Goal: Information Seeking & Learning: Learn about a topic

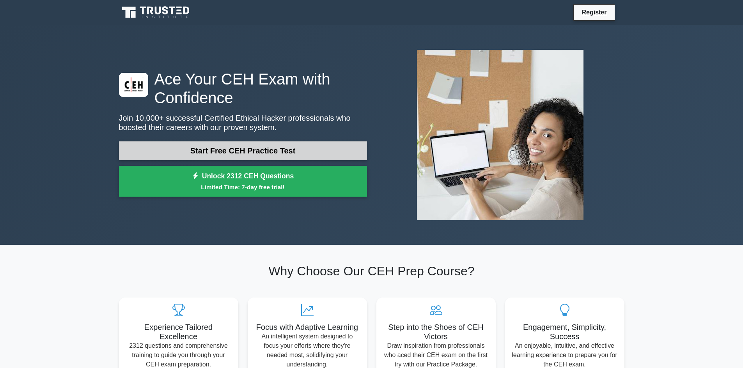
click at [265, 153] on link "Start Free CEH Practice Test" at bounding box center [243, 151] width 248 height 19
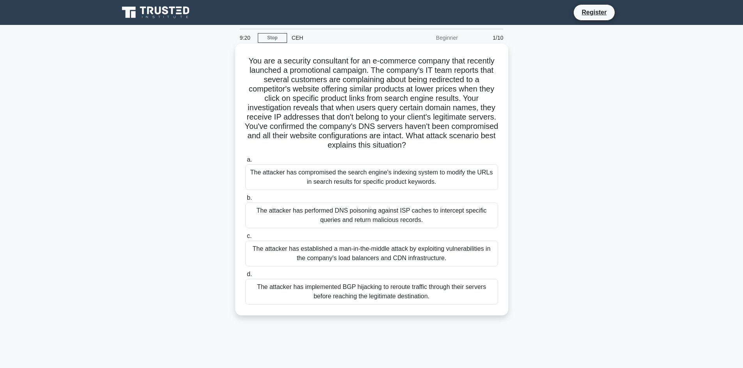
click at [361, 301] on div "The attacker has implemented BGP hijacking to reroute traffic through their ser…" at bounding box center [371, 292] width 253 height 26
click at [245, 277] on input "d. The attacker has implemented BGP hijacking to reroute traffic through their …" at bounding box center [245, 274] width 0 height 5
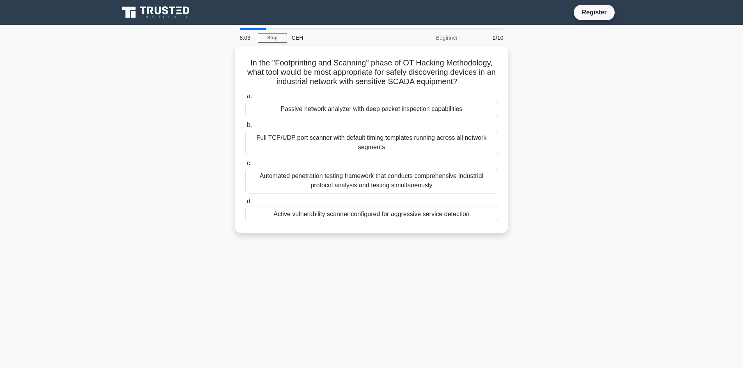
click at [616, 176] on div "In the "Footprinting and Scanning" phase of OT Hacking Methodology, what tool w…" at bounding box center [371, 144] width 515 height 197
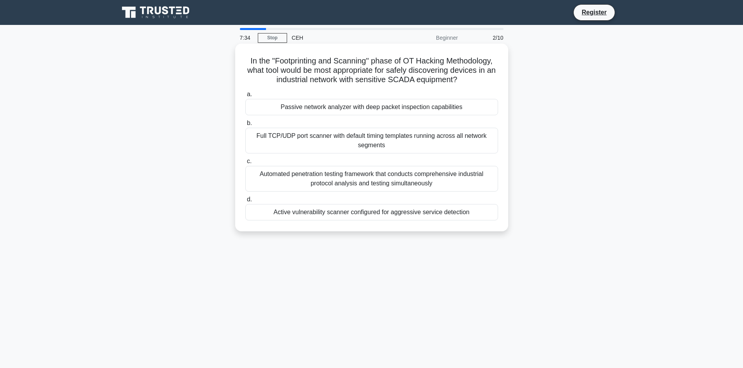
click at [435, 145] on div "Full TCP/UDP port scanner with default timing templates running across all netw…" at bounding box center [371, 141] width 253 height 26
click at [245, 126] on input "b. Full TCP/UDP port scanner with default timing templates running across all n…" at bounding box center [245, 123] width 0 height 5
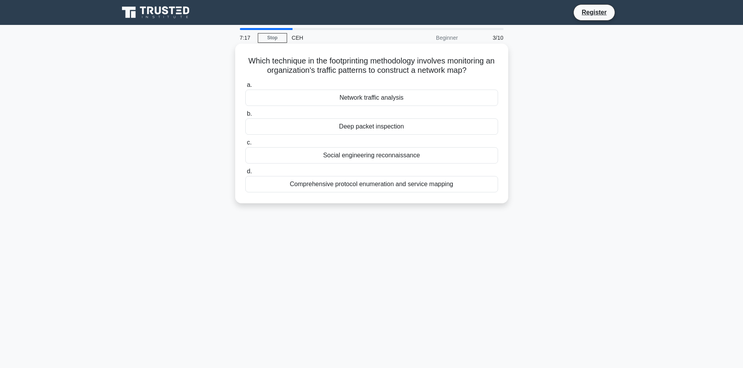
click at [425, 183] on div "Comprehensive protocol enumeration and service mapping" at bounding box center [371, 184] width 253 height 16
click at [245, 174] on input "d. Comprehensive protocol enumeration and service mapping" at bounding box center [245, 171] width 0 height 5
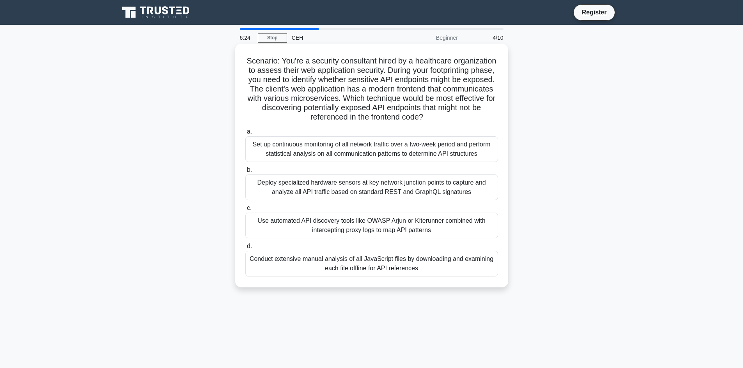
click at [424, 263] on div "Conduct extensive manual analysis of all JavaScript files by downloading and ex…" at bounding box center [371, 264] width 253 height 26
click at [245, 249] on input "d. Conduct extensive manual analysis of all JavaScript files by downloading and…" at bounding box center [245, 246] width 0 height 5
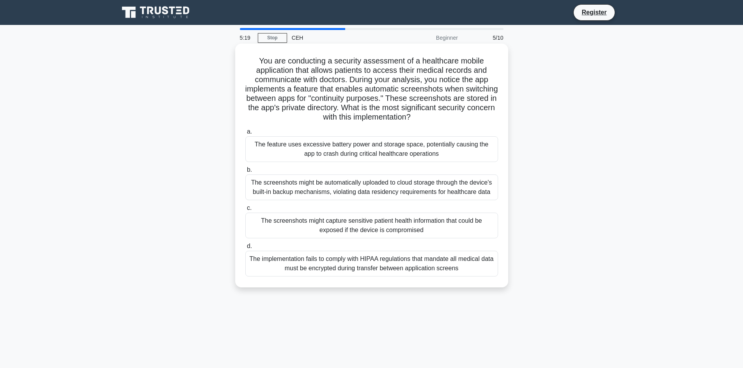
click at [397, 226] on div "The screenshots might capture sensitive patient health information that could b…" at bounding box center [371, 226] width 253 height 26
click at [245, 211] on input "c. The screenshots might capture sensitive patient health information that coul…" at bounding box center [245, 208] width 0 height 5
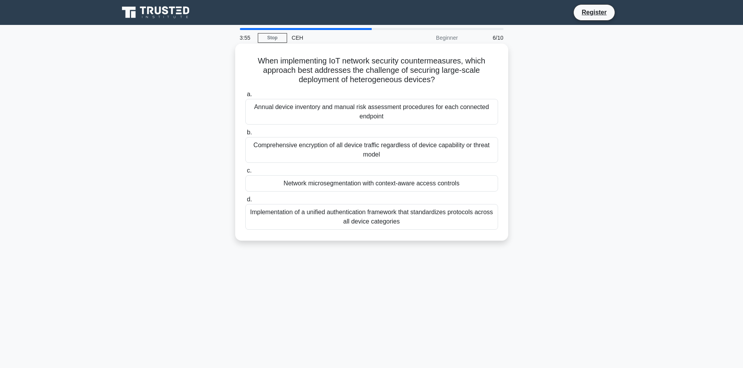
click at [454, 149] on div "Comprehensive encryption of all device traffic regardless of device capability …" at bounding box center [371, 150] width 253 height 26
click at [245, 135] on input "b. Comprehensive encryption of all device traffic regardless of device capabili…" at bounding box center [245, 132] width 0 height 5
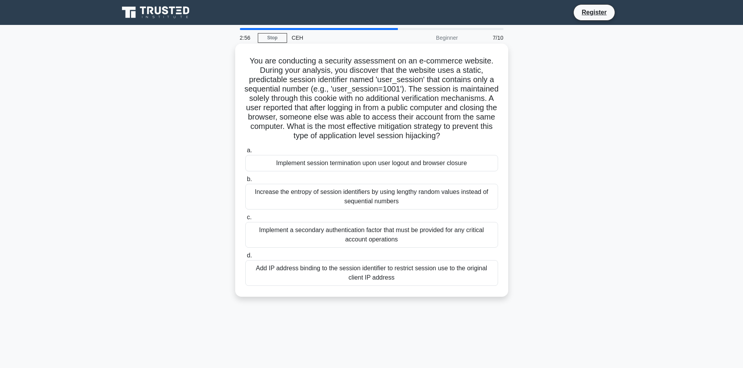
click at [467, 164] on div "Implement session termination upon user logout and browser closure" at bounding box center [371, 163] width 253 height 16
click at [245, 153] on input "a. Implement session termination upon user logout and browser closure" at bounding box center [245, 150] width 0 height 5
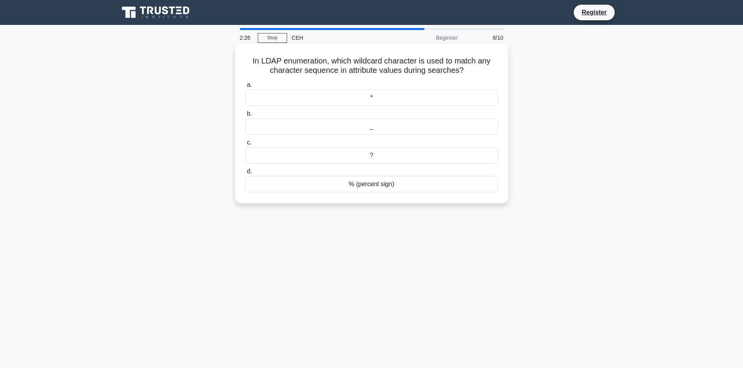
click at [389, 99] on div "*" at bounding box center [371, 98] width 253 height 16
click at [245, 88] on input "a. *" at bounding box center [245, 85] width 0 height 5
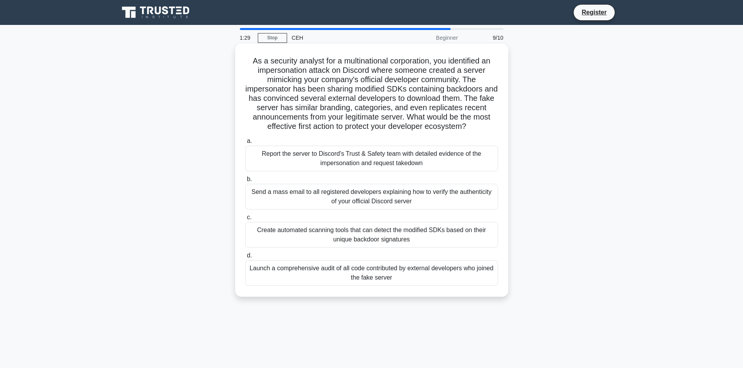
click at [453, 274] on div "Launch a comprehensive audit of all code contributed by external developers who…" at bounding box center [371, 273] width 253 height 26
click at [245, 258] on input "d. Launch a comprehensive audit of all code contributed by external developers …" at bounding box center [245, 255] width 0 height 5
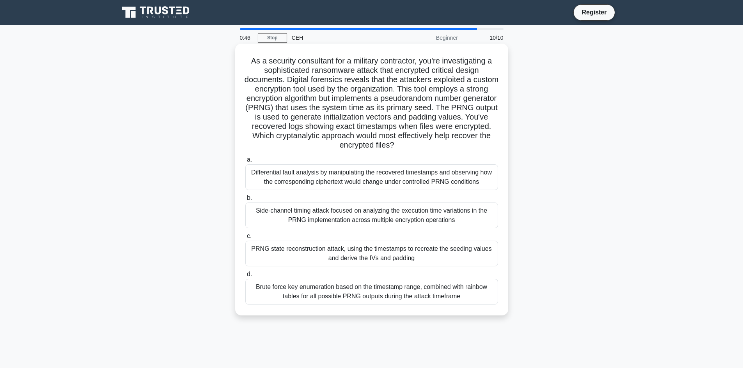
click at [462, 292] on div "Brute force key enumeration based on the timestamp range, combined with rainbow…" at bounding box center [371, 292] width 253 height 26
click at [245, 277] on input "d. Brute force key enumeration based on the timestamp range, combined with rain…" at bounding box center [245, 274] width 0 height 5
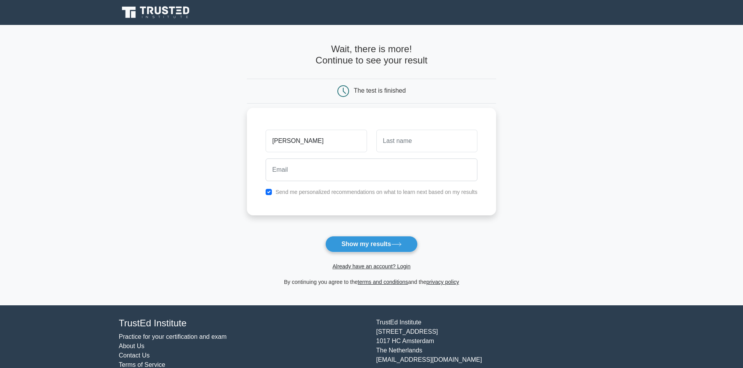
type input "Maxwell"
click at [443, 143] on input "text" at bounding box center [426, 141] width 101 height 23
type input "Kariuki"
click at [409, 161] on input "email" at bounding box center [371, 170] width 212 height 23
type input "c"
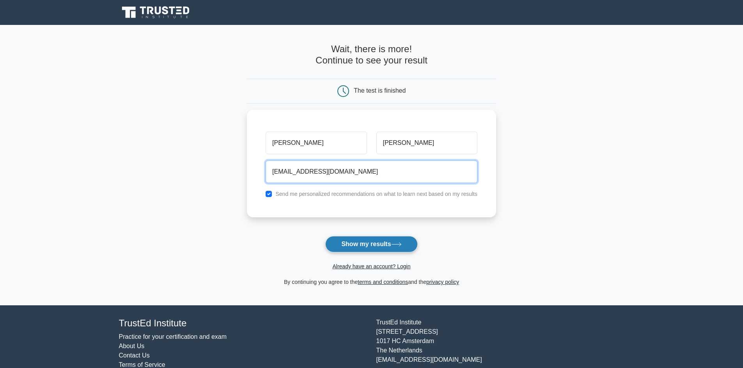
type input "maxmburu510@gmail.com"
click at [367, 242] on button "Show my results" at bounding box center [371, 244] width 92 height 16
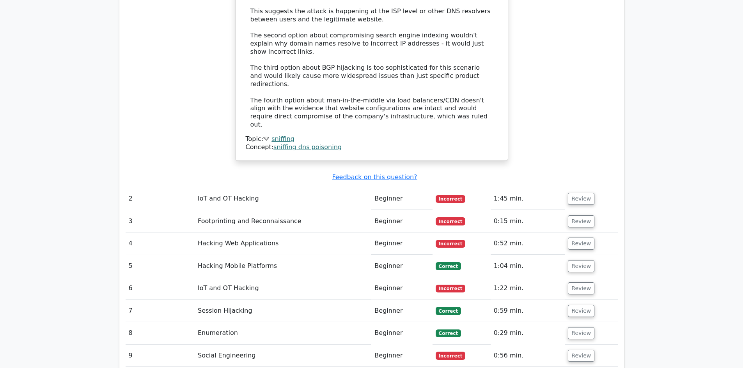
scroll to position [1092, 0]
click at [577, 215] on button "Review" at bounding box center [581, 221] width 27 height 12
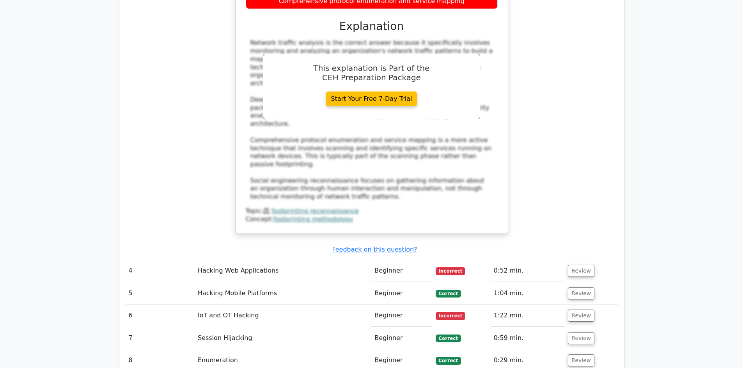
scroll to position [1559, 0]
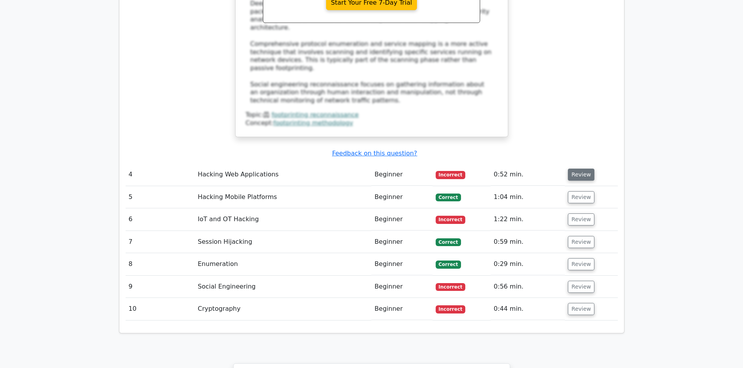
click at [574, 169] on button "Review" at bounding box center [581, 175] width 27 height 12
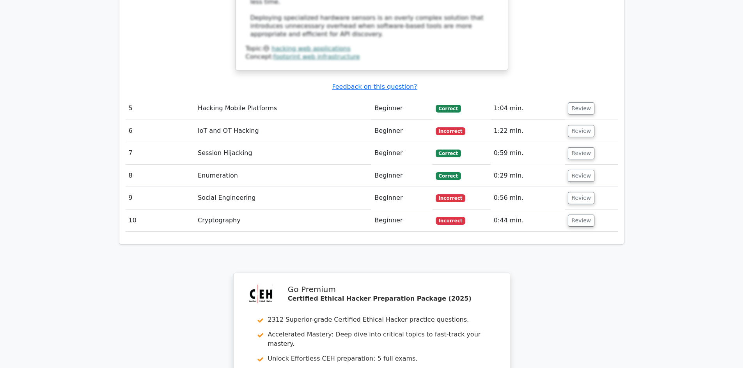
scroll to position [2066, 0]
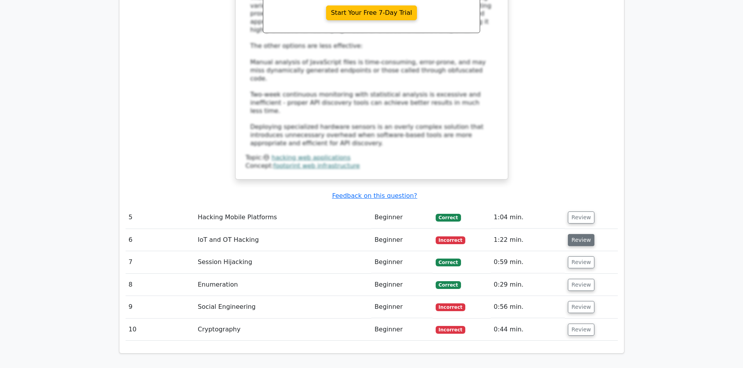
click at [581, 234] on button "Review" at bounding box center [581, 240] width 27 height 12
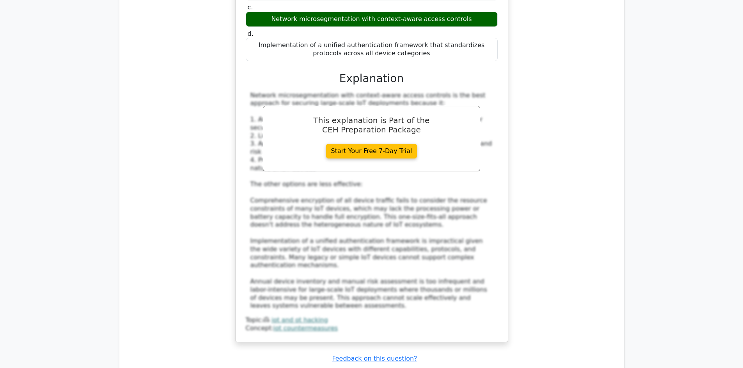
scroll to position [2534, 0]
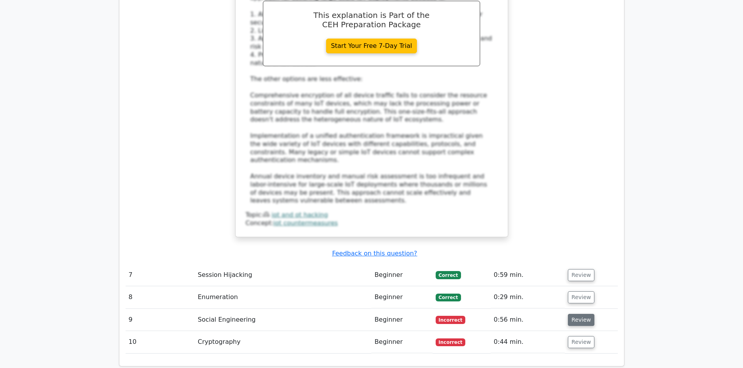
click at [580, 314] on button "Review" at bounding box center [581, 320] width 27 height 12
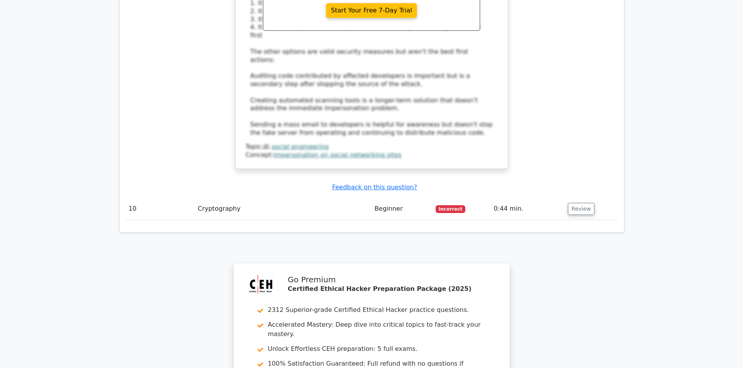
scroll to position [3062, 0]
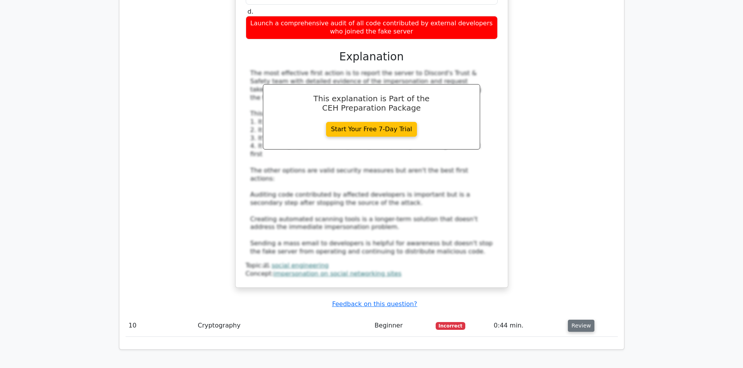
click at [577, 320] on button "Review" at bounding box center [581, 326] width 27 height 12
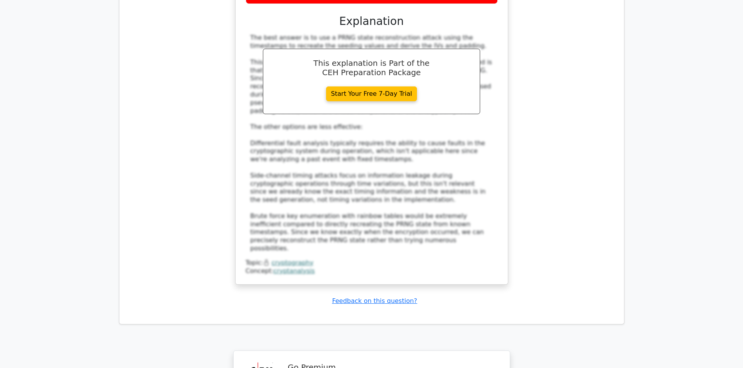
scroll to position [3742, 0]
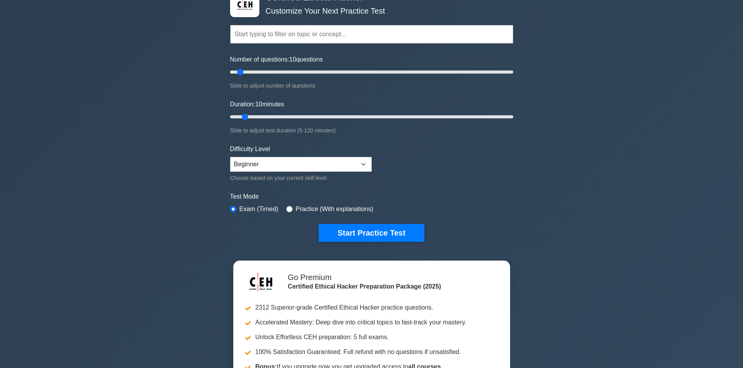
scroll to position [78, 0]
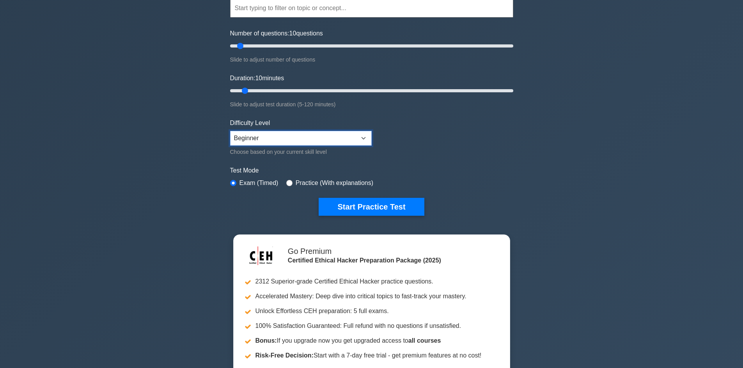
click at [326, 142] on select "Beginner Intermediate Expert" at bounding box center [301, 138] width 142 height 15
click at [230, 131] on select "Beginner Intermediate Expert" at bounding box center [301, 138] width 142 height 15
click at [467, 143] on form "Topics Introduction to Ethical Hacking Footprinting and Reconnaissance Scanning…" at bounding box center [371, 95] width 283 height 241
click at [395, 207] on button "Start Practice Test" at bounding box center [370, 207] width 105 height 18
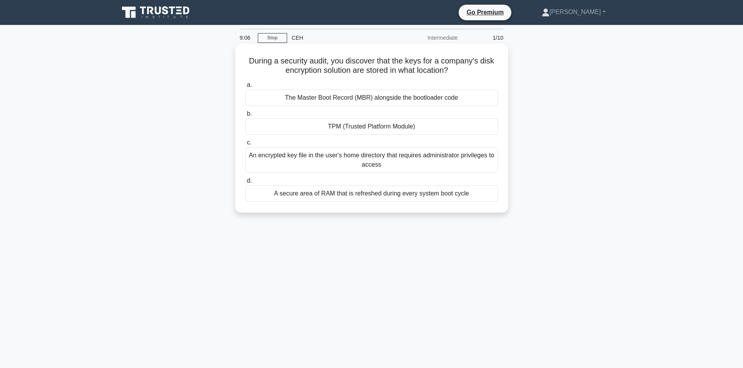
click at [402, 126] on div "TPM (Trusted Platform Module)" at bounding box center [371, 127] width 253 height 16
click at [245, 117] on input "b. TPM (Trusted Platform Module)" at bounding box center [245, 113] width 0 height 5
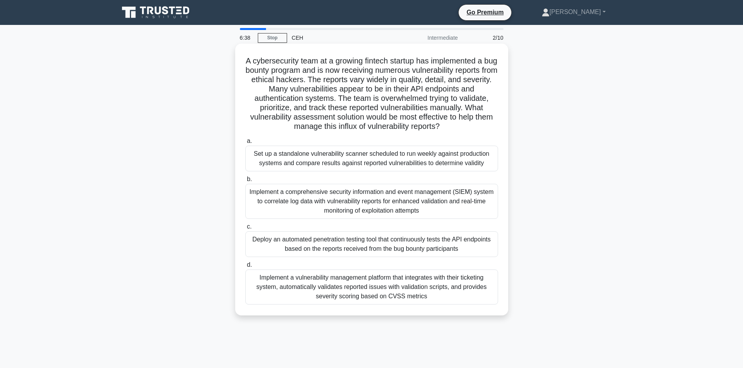
click at [345, 290] on div "Implement a vulnerability management platform that integrates with their ticket…" at bounding box center [371, 287] width 253 height 35
click at [245, 268] on input "d. Implement a vulnerability management platform that integrates with their tic…" at bounding box center [245, 265] width 0 height 5
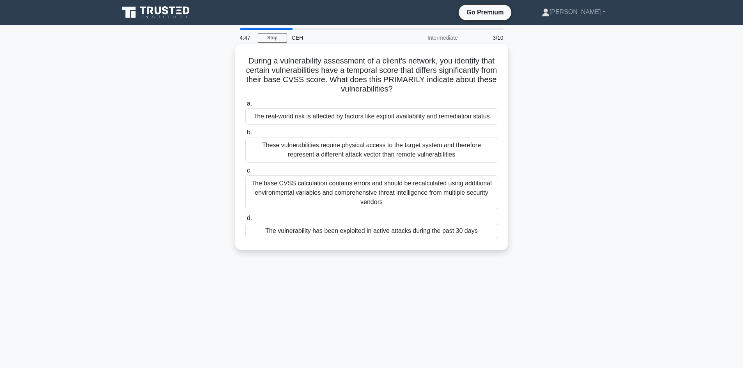
click at [424, 116] on div "The real-world risk is affected by factors like exploit availability and remedi…" at bounding box center [371, 116] width 253 height 16
click at [245, 106] on input "a. The real-world risk is affected by factors like exploit availability and rem…" at bounding box center [245, 103] width 0 height 5
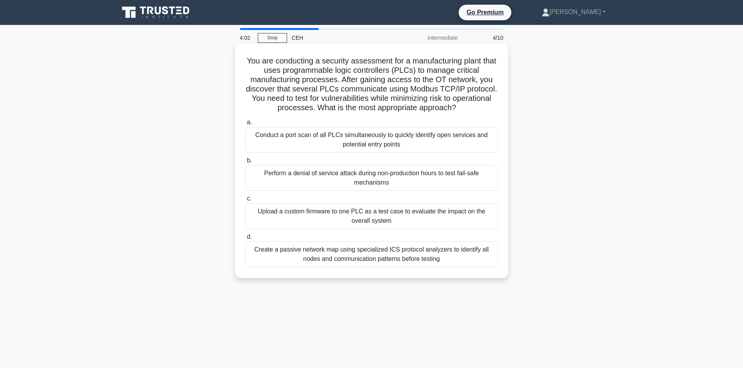
click at [288, 144] on div "Conduct a port scan of all PLCs simultaneously to quickly identify open service…" at bounding box center [371, 140] width 253 height 26
click at [245, 125] on input "a. Conduct a port scan of all PLCs simultaneously to quickly identify open serv…" at bounding box center [245, 122] width 0 height 5
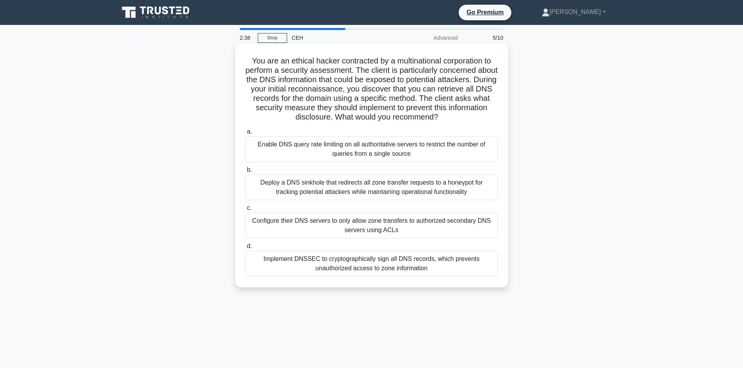
click at [387, 182] on div "Deploy a DNS sinkhole that redirects all zone transfer requests to a honeypot f…" at bounding box center [371, 188] width 253 height 26
click at [245, 173] on input "b. Deploy a DNS sinkhole that redirects all zone transfer requests to a honeypo…" at bounding box center [245, 170] width 0 height 5
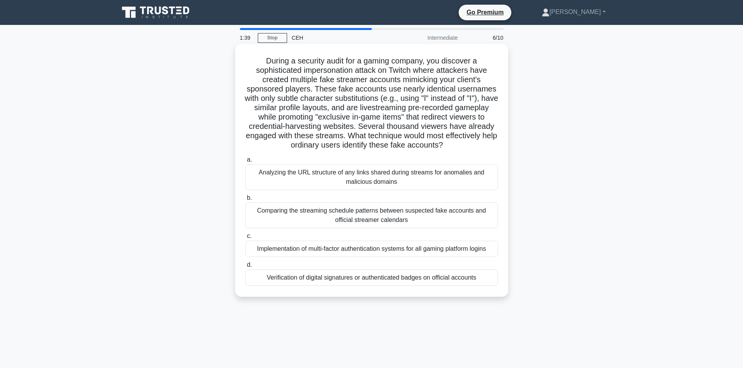
click at [404, 279] on div "Verification of digital signatures or authenticated badges on official accounts" at bounding box center [371, 278] width 253 height 16
click at [245, 268] on input "d. Verification of digital signatures or authenticated badges on official accou…" at bounding box center [245, 265] width 0 height 5
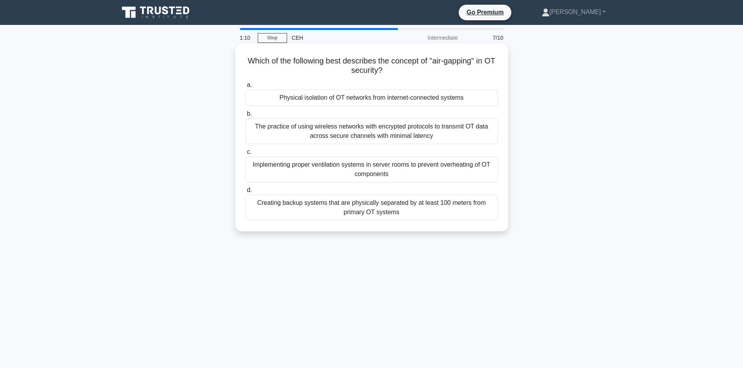
click at [432, 200] on div "Creating backup systems that are physically separated by at least 100 meters fr…" at bounding box center [371, 208] width 253 height 26
click at [245, 193] on input "d. Creating backup systems that are physically separated by at least 100 meters…" at bounding box center [245, 190] width 0 height 5
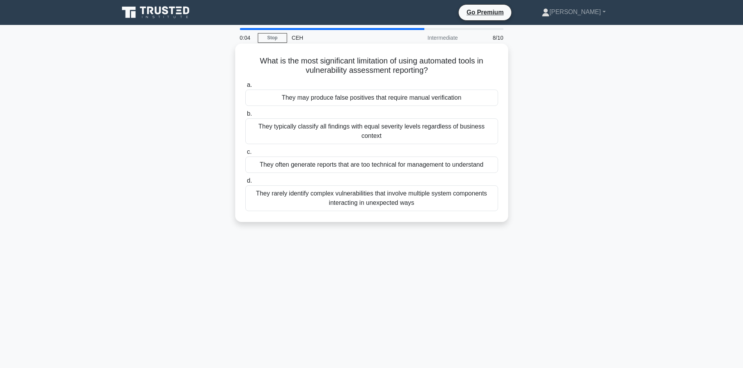
click at [400, 191] on div "They rarely identify complex vulnerabilities that involve multiple system compo…" at bounding box center [371, 199] width 253 height 26
click at [245, 184] on input "d. They rarely identify complex vulnerabilities that involve multiple system co…" at bounding box center [245, 181] width 0 height 5
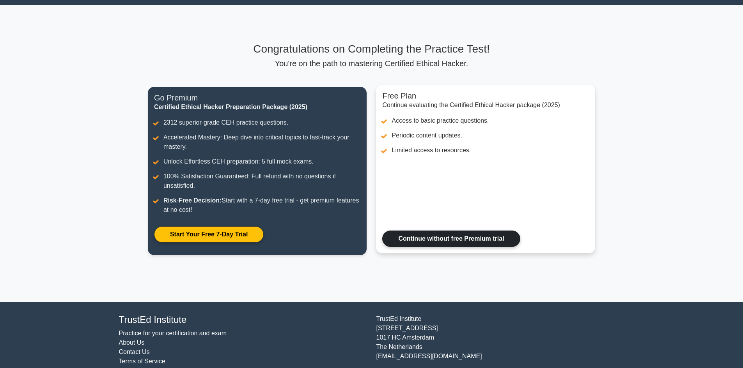
scroll to position [39, 0]
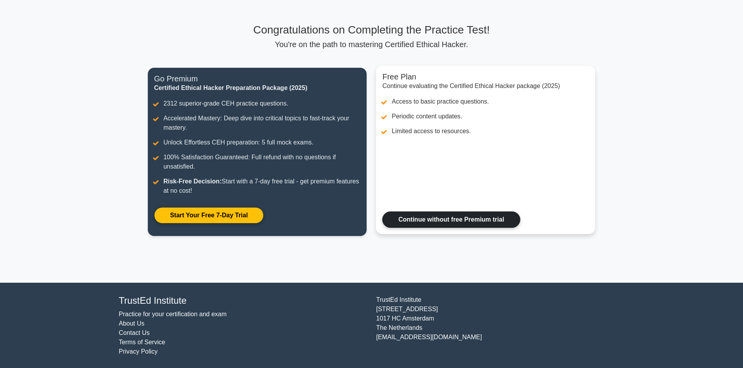
click at [459, 220] on link "Continue without free Premium trial" at bounding box center [451, 220] width 138 height 16
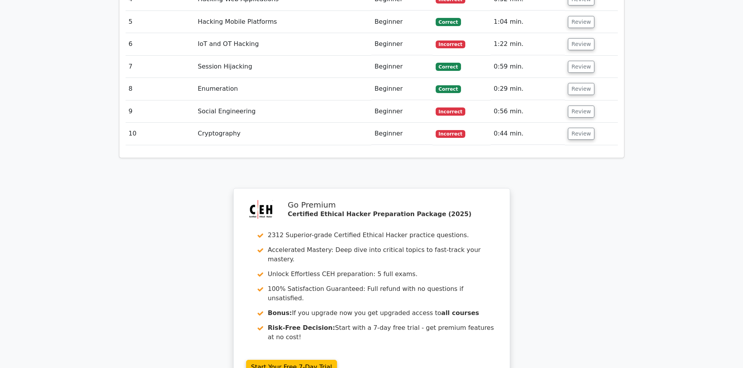
scroll to position [1425, 0]
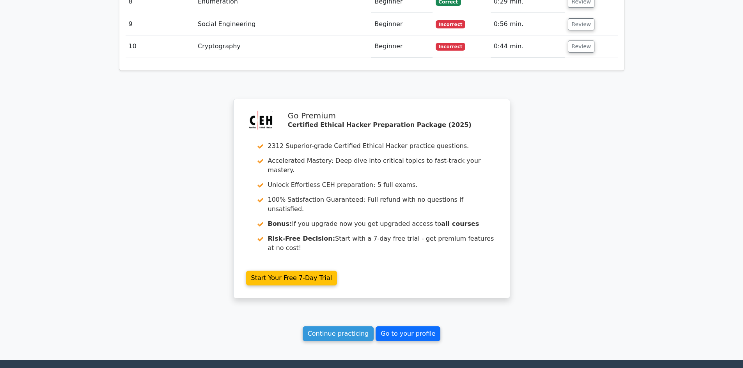
click at [413, 327] on link "Go to your profile" at bounding box center [407, 334] width 65 height 15
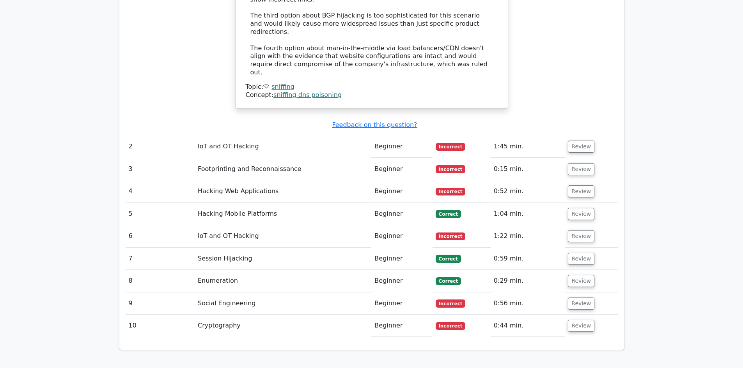
scroll to position [1035, 0]
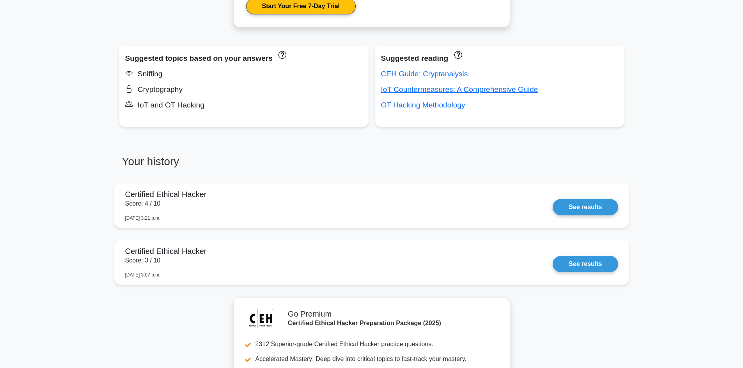
scroll to position [546, 0]
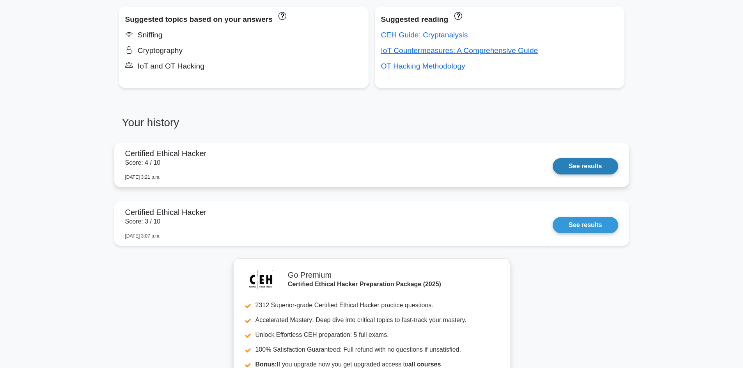
click at [579, 160] on link "See results" at bounding box center [584, 166] width 65 height 16
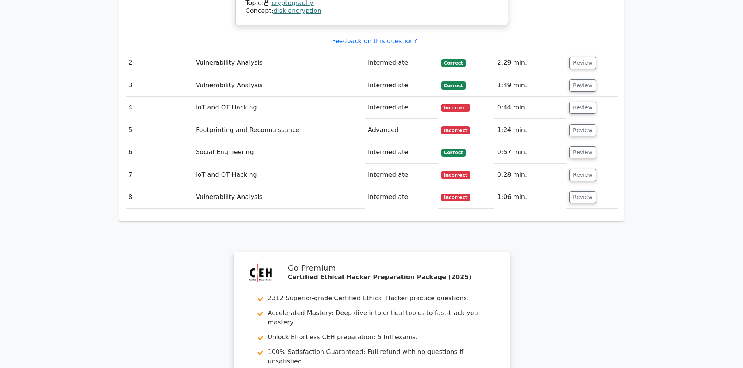
scroll to position [914, 0]
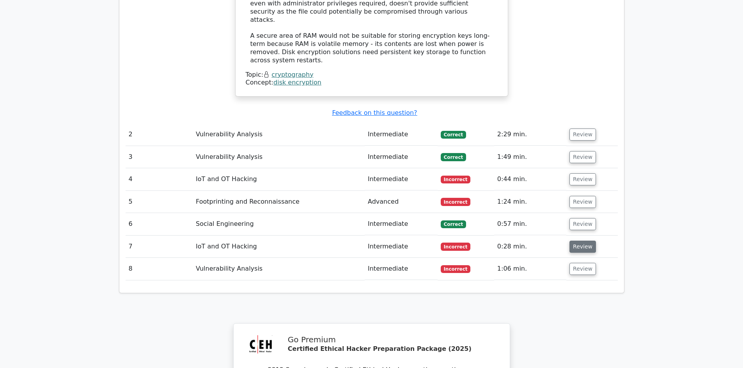
click at [586, 241] on button "Review" at bounding box center [582, 247] width 27 height 12
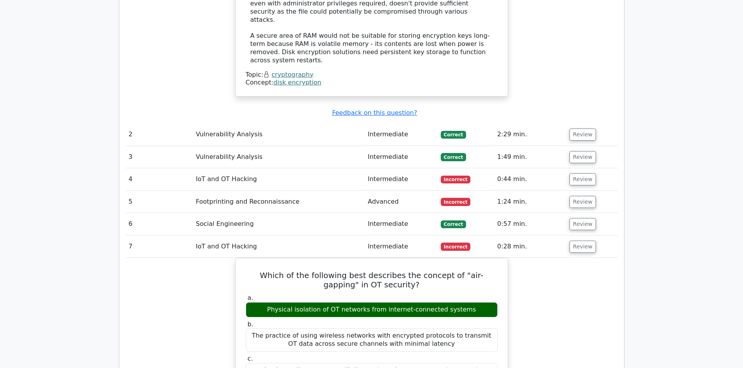
scroll to position [953, 0]
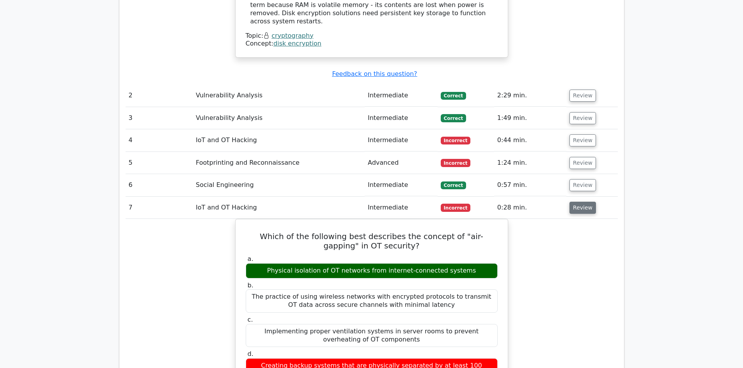
click at [585, 202] on button "Review" at bounding box center [582, 208] width 27 height 12
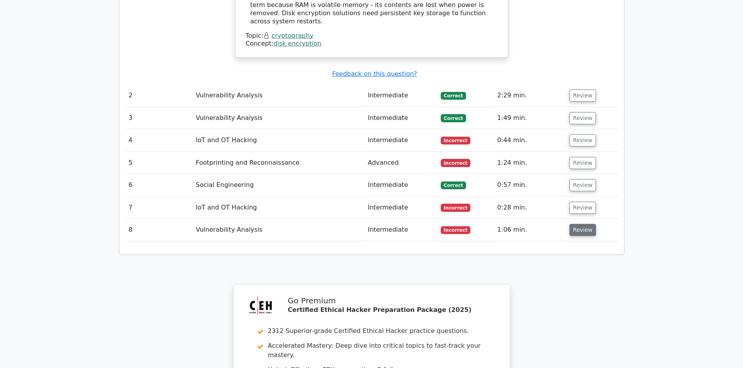
click at [576, 224] on button "Review" at bounding box center [582, 230] width 27 height 12
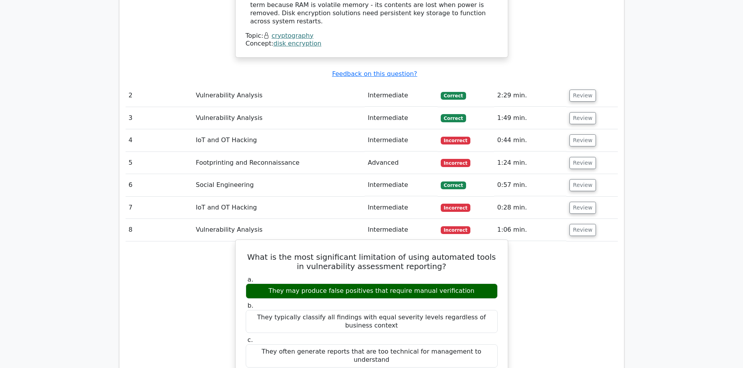
drag, startPoint x: 448, startPoint y: 330, endPoint x: 253, endPoint y: 203, distance: 232.2
copy div "What is the most significant limitation of using automated tools in vulnerabili…"
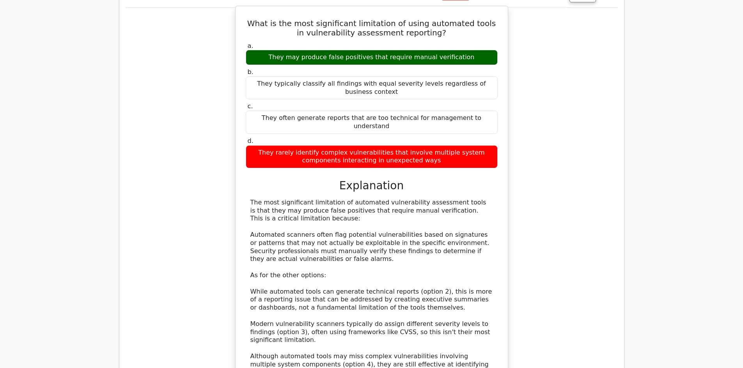
click at [316, 212] on div "The most significant limitation of automated vulnerability assessment tools is …" at bounding box center [371, 292] width 242 height 186
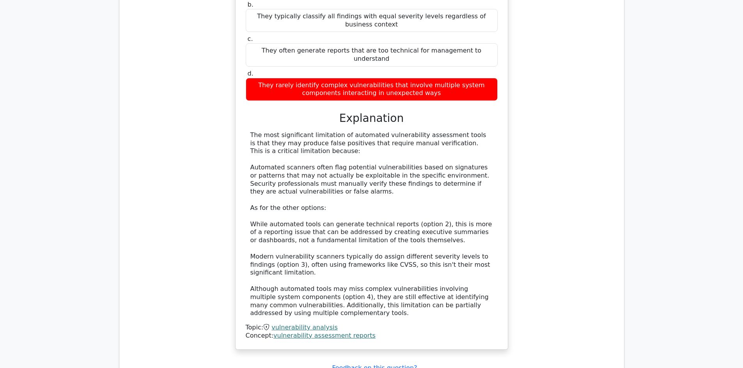
scroll to position [1265, 0]
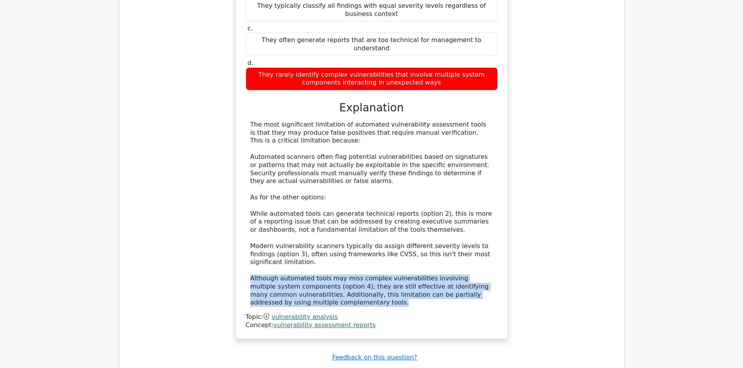
drag, startPoint x: 246, startPoint y: 207, endPoint x: 316, endPoint y: 236, distance: 75.4
click at [316, 236] on div "The most significant limitation of automated vulnerability assessment tools is …" at bounding box center [372, 214] width 252 height 186
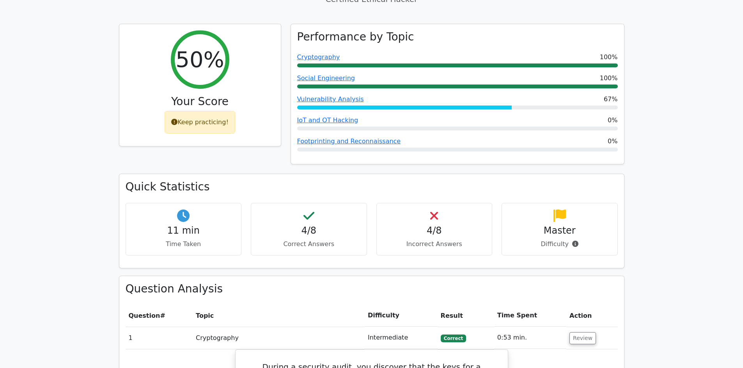
scroll to position [312, 0]
